Goal: Find specific page/section: Find specific page/section

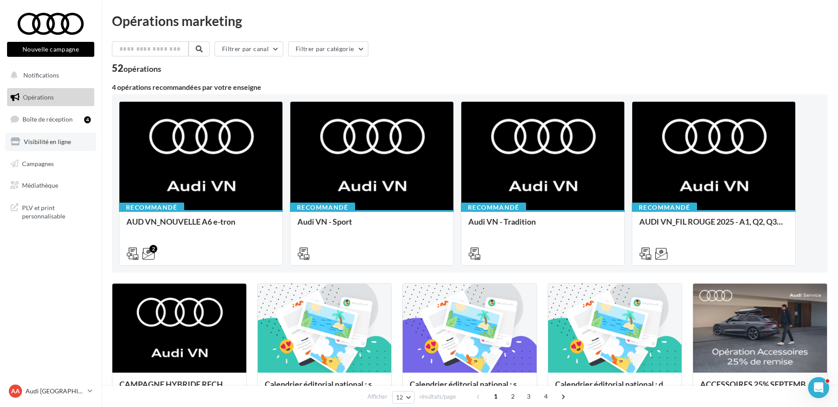
click at [53, 144] on span "Visibilité en ligne" at bounding box center [47, 141] width 47 height 7
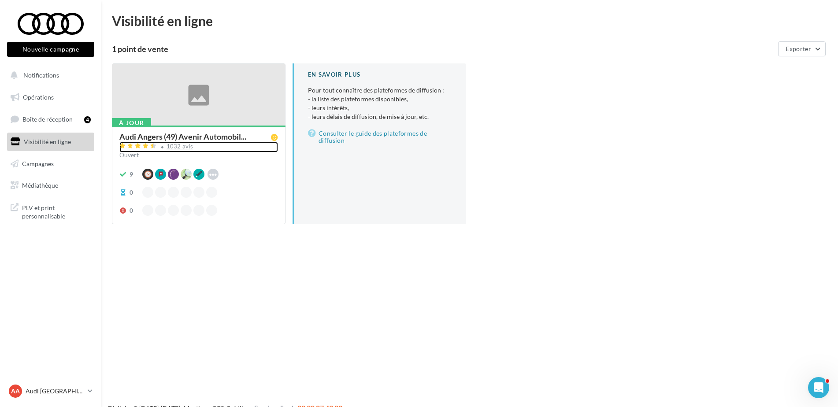
click at [186, 148] on div "1032 avis" at bounding box center [180, 147] width 27 height 6
